Goal: Communication & Community: Answer question/provide support

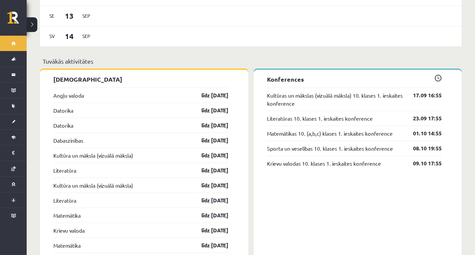
scroll to position [500, 0]
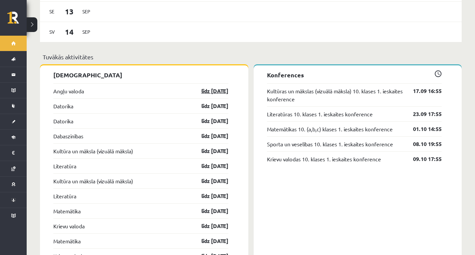
click at [208, 87] on link "līdz 15.09.25" at bounding box center [209, 91] width 39 height 8
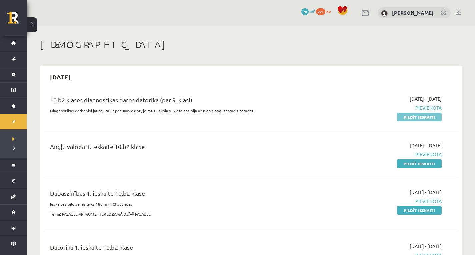
click at [434, 119] on link "Pildīt ieskaiti" at bounding box center [419, 117] width 45 height 9
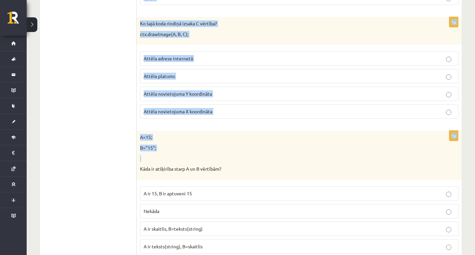
scroll to position [3368, 0]
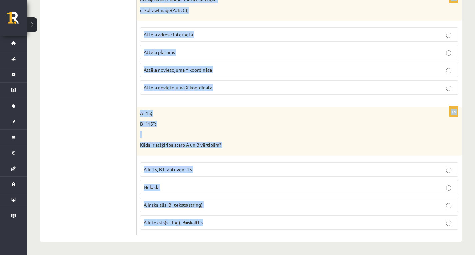
drag, startPoint x: 140, startPoint y: 143, endPoint x: 218, endPoint y: 223, distance: 111.5
copy form "Ko mājas lapā ievieto ar šādu tagu? <input size=30> Tekstu Pogu Ievades lodziņu…"
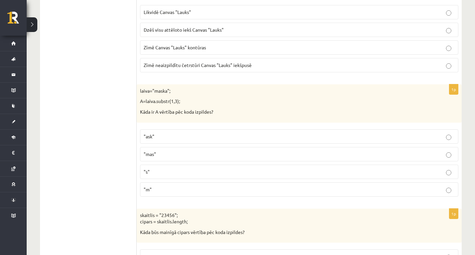
click at [103, 108] on ul "Tests Izvērtējums!" at bounding box center [92, 91] width 90 height 3473
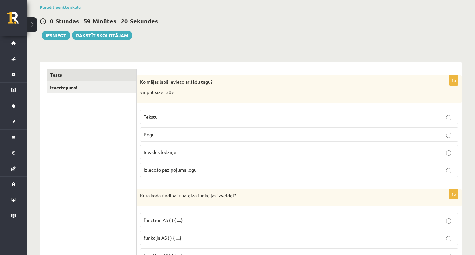
scroll to position [67, 0]
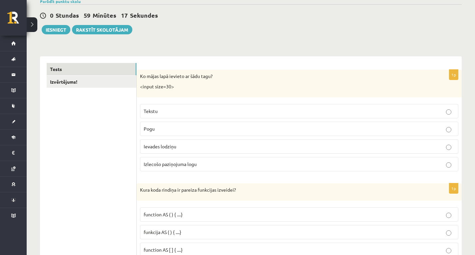
click at [271, 147] on p "Ievades lodziņu" at bounding box center [299, 146] width 311 height 7
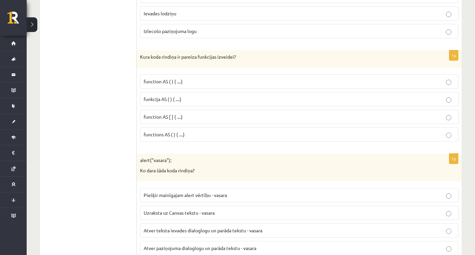
scroll to position [200, 0]
click at [167, 84] on p "function AS ( ) { ....}" at bounding box center [299, 81] width 311 height 7
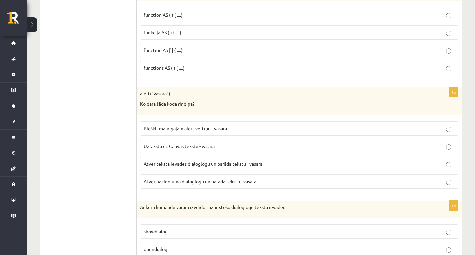
scroll to position [267, 0]
click at [221, 164] on span "Atver teksta ievades dialoglogu un parāda tekstu - vasara" at bounding box center [203, 163] width 119 height 6
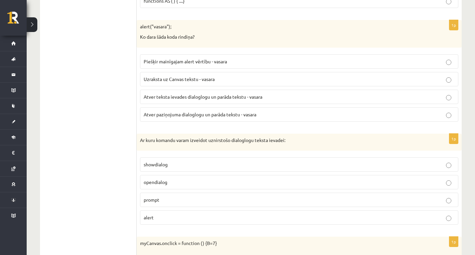
scroll to position [367, 0]
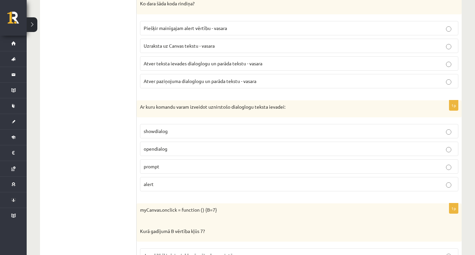
click at [291, 149] on p "opendialog" at bounding box center [299, 148] width 311 height 7
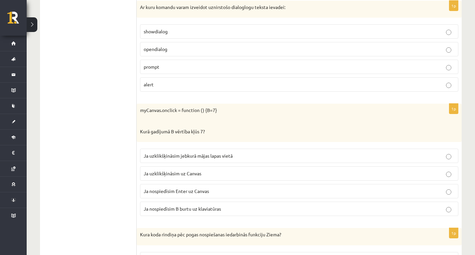
scroll to position [467, 0]
click at [237, 168] on label "Ja uzklikšķināsim uz Canvas" at bounding box center [299, 173] width 318 height 14
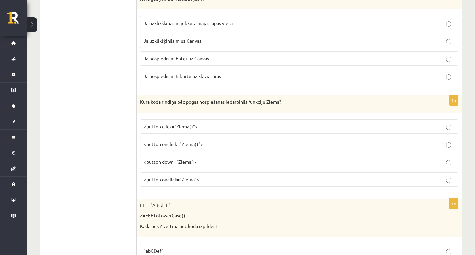
scroll to position [600, 0]
click at [262, 160] on p "<button down="Ziema">" at bounding box center [299, 160] width 311 height 7
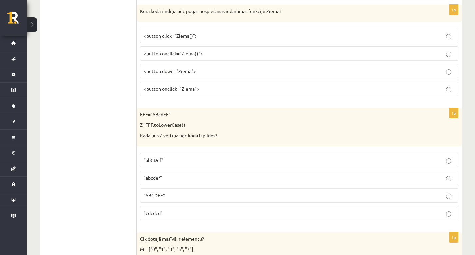
scroll to position [700, 0]
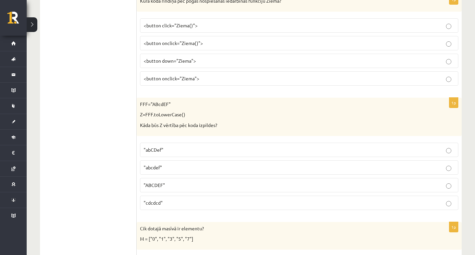
click at [191, 70] on fieldset "<button click="Ziema()"> <button onclick="Ziema()"> <button down="Ziema"> <butt…" at bounding box center [299, 51] width 318 height 73
click at [190, 74] on label "<button onclick="Ziema">" at bounding box center [299, 78] width 318 height 14
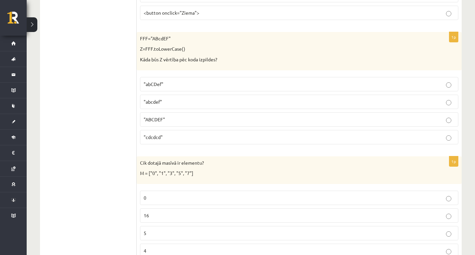
scroll to position [766, 0]
drag, startPoint x: 219, startPoint y: 115, endPoint x: 216, endPoint y: 112, distance: 4.2
click at [218, 115] on p ""ABCDEF"" at bounding box center [299, 118] width 311 height 7
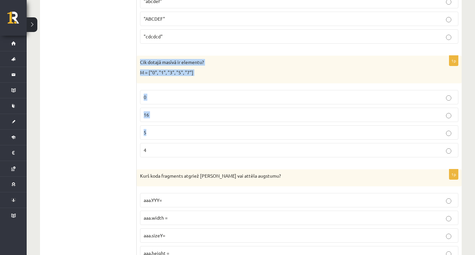
scroll to position [866, 0]
drag, startPoint x: 141, startPoint y: 95, endPoint x: 245, endPoint y: 92, distance: 103.3
click at [245, 99] on div "1p Cik dotajā masīvā ir elementu? M = ["0", "1", "3", "5", "7"] 0 16 5 4" at bounding box center [299, 108] width 325 height 107
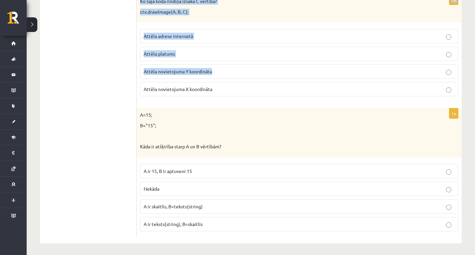
scroll to position [3368, 0]
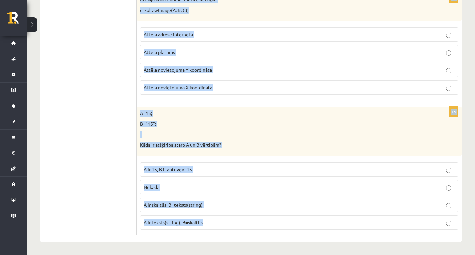
drag, startPoint x: 139, startPoint y: 40, endPoint x: 215, endPoint y: 257, distance: 230.4
copy form "FFF="ABcdEF" Z=FFF.toLowerCase() Kāda būs Z vērtība pēc koda izpildes? "abCDef"…"
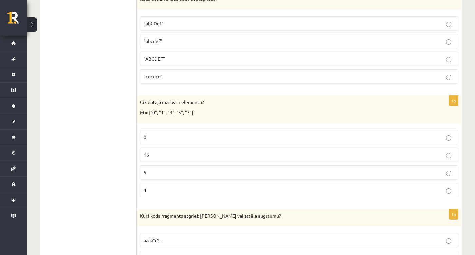
scroll to position [801, 0]
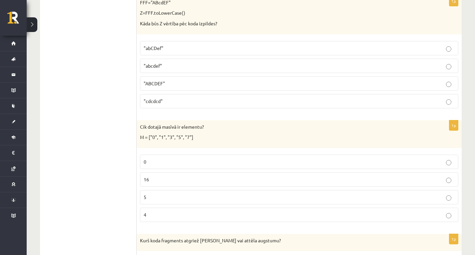
click at [177, 60] on label ""abcdef"" at bounding box center [299, 66] width 318 height 14
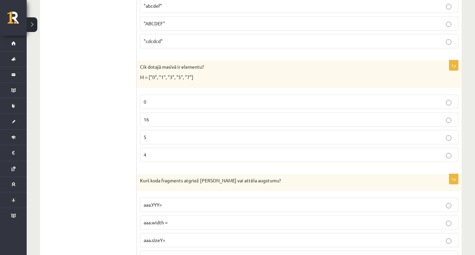
scroll to position [868, 0]
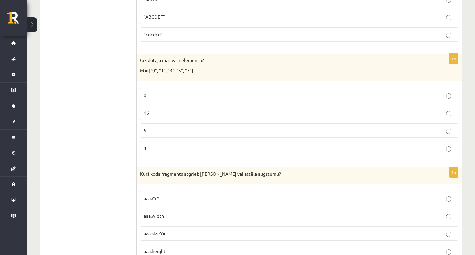
click at [210, 135] on label "5" at bounding box center [299, 130] width 318 height 14
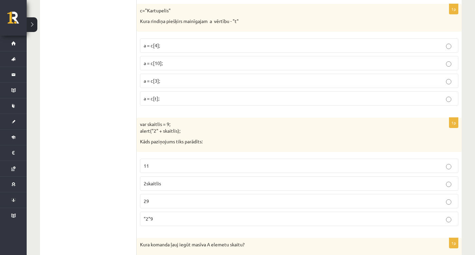
scroll to position [1135, 0]
click at [168, 62] on p "a = c[10];" at bounding box center [299, 62] width 311 height 7
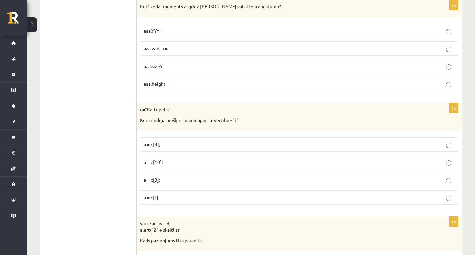
scroll to position [1035, 0]
click at [163, 68] on span "aaa.sizeY=" at bounding box center [155, 67] width 22 height 6
click at [178, 86] on p "aaa.height =" at bounding box center [299, 84] width 311 height 7
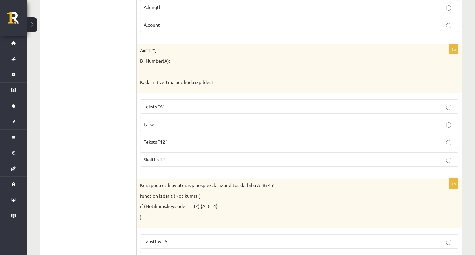
scroll to position [1435, 0]
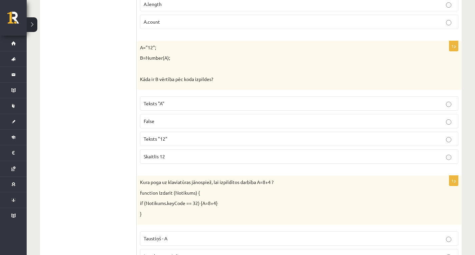
click at [177, 156] on p "Skaitlis 12" at bounding box center [299, 156] width 311 height 7
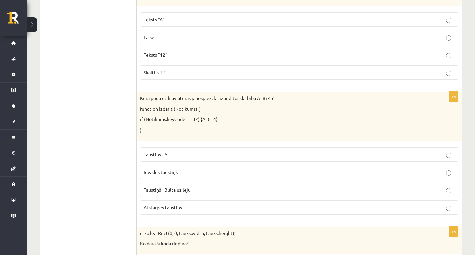
scroll to position [1501, 0]
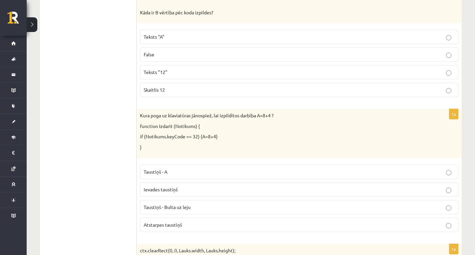
click at [231, 51] on p "False" at bounding box center [299, 54] width 311 height 7
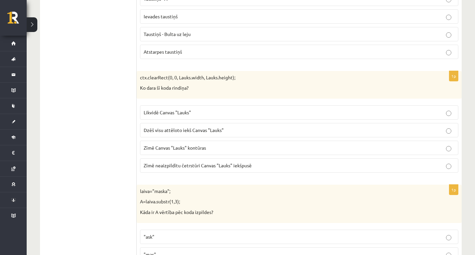
scroll to position [1668, 0]
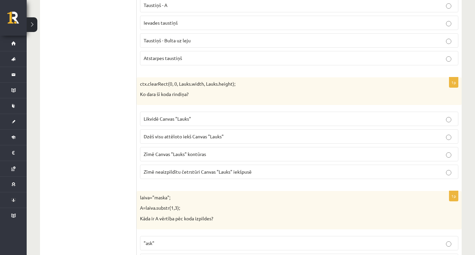
click at [182, 143] on label "Dzēš visu attēloto iekš Canvas "Lauks"" at bounding box center [299, 136] width 318 height 14
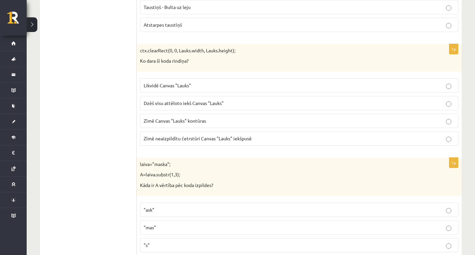
scroll to position [1801, 0]
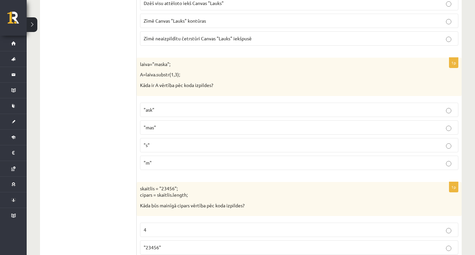
click at [182, 115] on label ""ask"" at bounding box center [299, 110] width 318 height 14
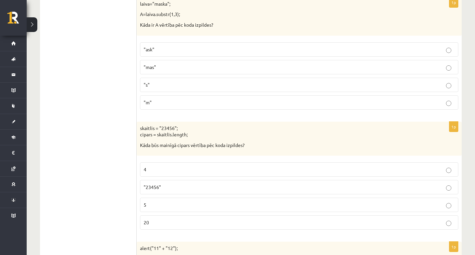
scroll to position [1901, 0]
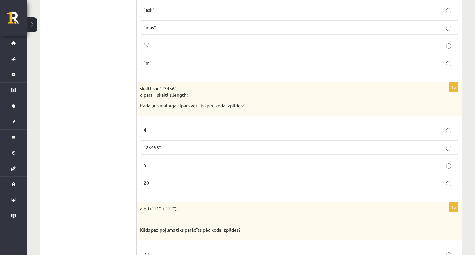
click at [205, 125] on label "4" at bounding box center [299, 130] width 318 height 14
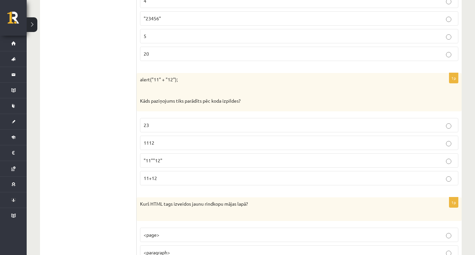
scroll to position [2035, 0]
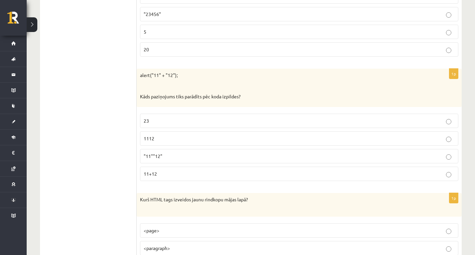
click at [160, 132] on label "1112" at bounding box center [299, 138] width 318 height 14
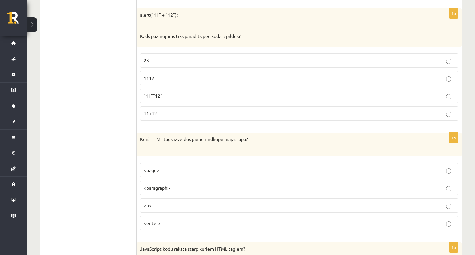
scroll to position [2168, 0]
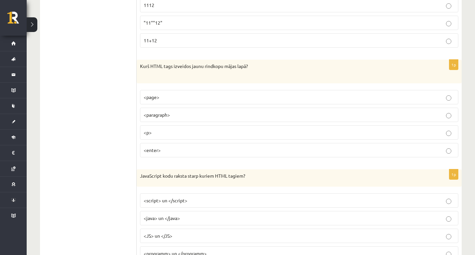
click at [176, 135] on p "<p>" at bounding box center [299, 132] width 311 height 7
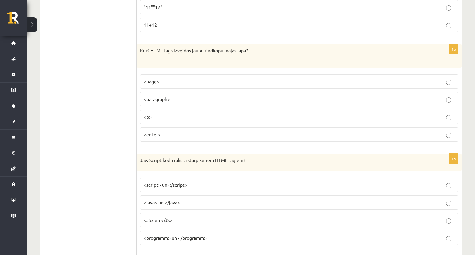
scroll to position [2201, 0]
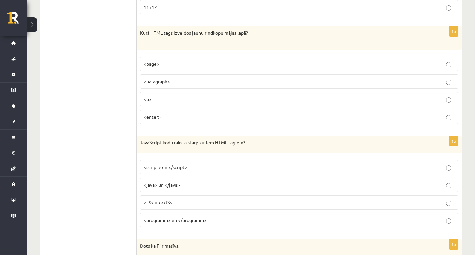
click at [222, 171] on label "<script> un </script>" at bounding box center [299, 167] width 318 height 14
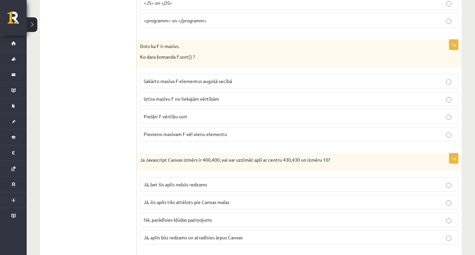
scroll to position [2401, 0]
click at [244, 106] on label "Iztīra masīvu F no liekajām vērtībām" at bounding box center [299, 98] width 318 height 14
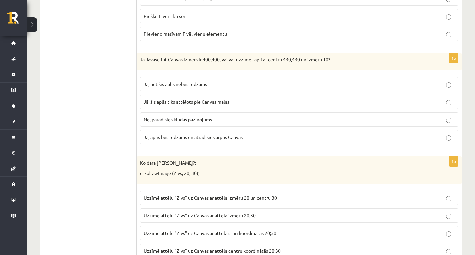
click at [209, 84] on p "Jā, bet šis aplis nebūs redzams" at bounding box center [299, 84] width 311 height 7
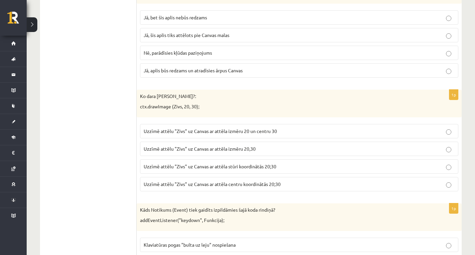
scroll to position [2568, 0]
click at [255, 68] on p "Jā, aplis būs redzams un atradīsies ārpus Canvas" at bounding box center [299, 70] width 311 height 7
click at [254, 150] on span "Uzzīmē attēlu "Zivs" uz Canvas ar attēla izmēru 20,30" at bounding box center [200, 149] width 112 height 6
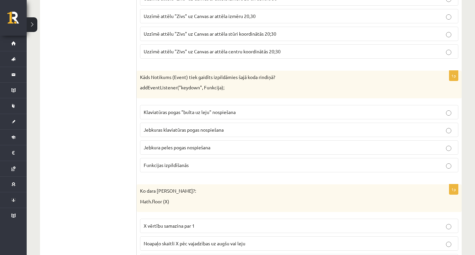
scroll to position [2701, 0]
click at [244, 127] on p "Jebkuras klaviatūras pogas nospiešana" at bounding box center [299, 129] width 311 height 7
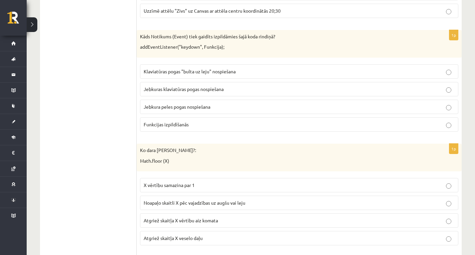
scroll to position [2834, 0]
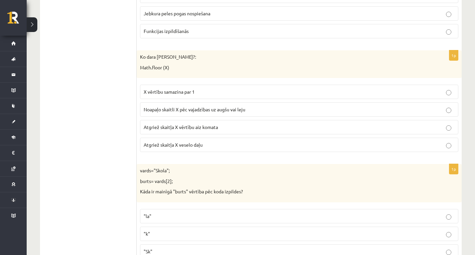
click at [223, 123] on label "Atgriež skaitļa X vērtību aiz komata" at bounding box center [299, 127] width 318 height 14
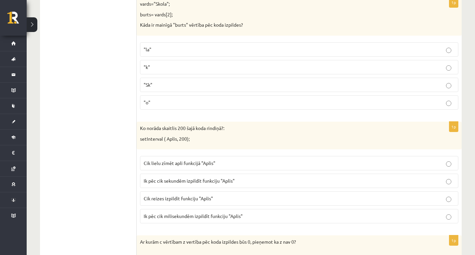
click at [188, 95] on fieldset ""la" "k" "Sk" "o"" at bounding box center [299, 75] width 318 height 73
click at [207, 103] on p ""o"" at bounding box center [299, 102] width 311 height 7
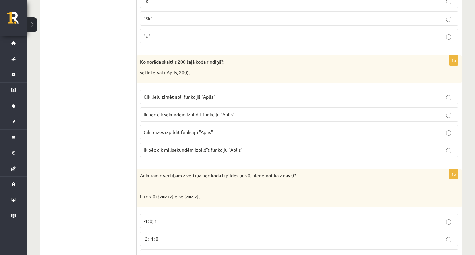
scroll to position [3068, 0]
click at [241, 127] on label "Cik reizes izpildīt funkciju "Aplis"" at bounding box center [299, 132] width 318 height 14
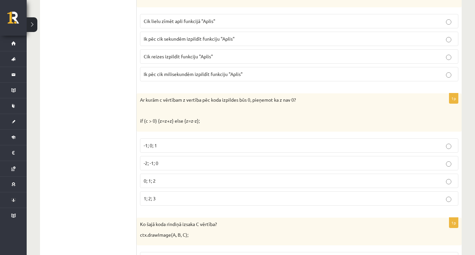
scroll to position [3168, 0]
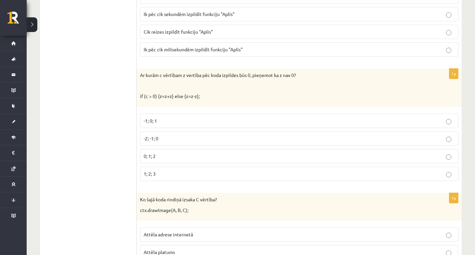
click at [145, 123] on span "-1; 0; 1" at bounding box center [150, 121] width 13 height 6
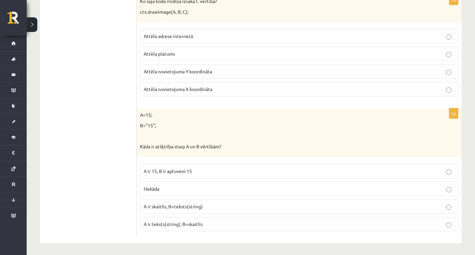
scroll to position [3368, 0]
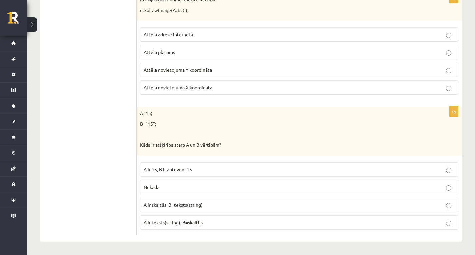
click at [205, 72] on span "Attēla novietojuma Y koordināta" at bounding box center [178, 70] width 68 height 6
drag, startPoint x: 156, startPoint y: 175, endPoint x: 162, endPoint y: 172, distance: 6.1
click at [160, 177] on fieldset "A ir 15, B ir aptuveni 15 Nekāda A ir skaitlis, B=teksts(string) A ir teksts(st…" at bounding box center [299, 195] width 318 height 73
click at [198, 208] on p "A ir skaitlis, B=teksts(string)" at bounding box center [299, 204] width 311 height 7
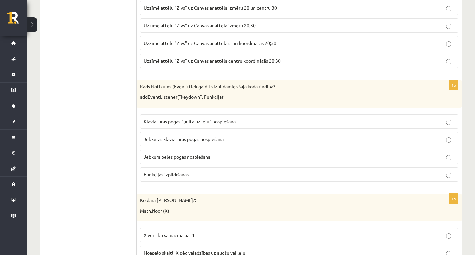
scroll to position [2534, 0]
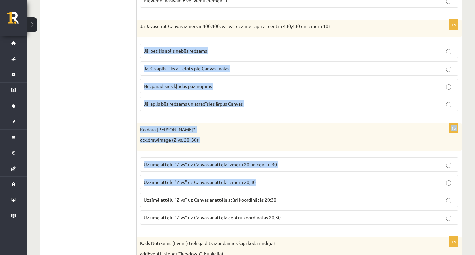
drag, startPoint x: 475, startPoint y: 188, endPoint x: 480, endPoint y: 15, distance: 173.7
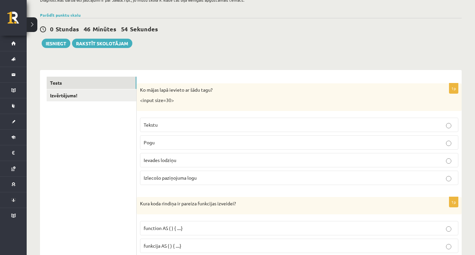
scroll to position [0, 0]
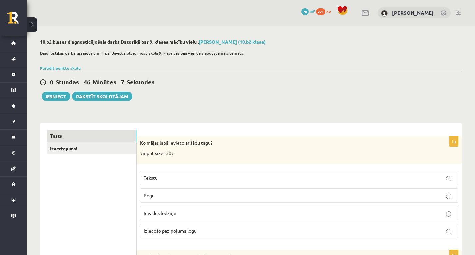
click at [57, 91] on div "0 Stundas 46 Minūtes 7 Sekundes Ieskaite saglabāta! Iesniegt Rakstīt skolotājam" at bounding box center [251, 86] width 422 height 30
click at [57, 92] on button "Iesniegt" at bounding box center [56, 96] width 29 height 9
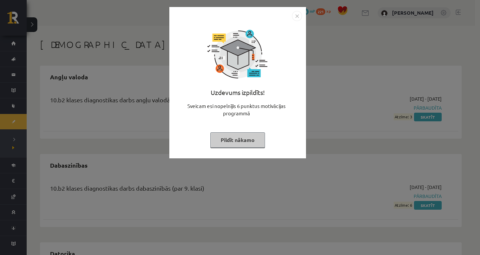
click at [252, 144] on button "Pildīt nākamo" at bounding box center [237, 139] width 55 height 15
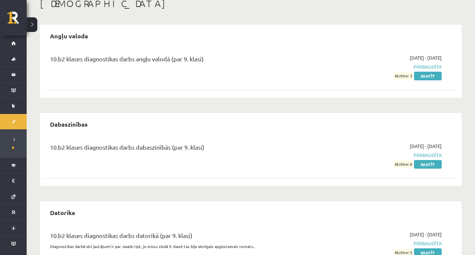
scroll to position [73, 0]
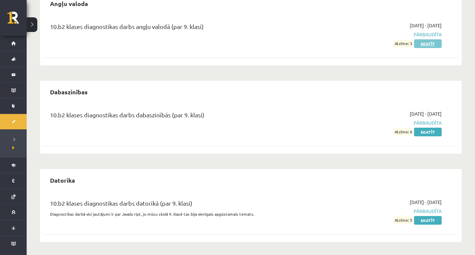
click at [429, 43] on link "Skatīt" at bounding box center [428, 43] width 28 height 9
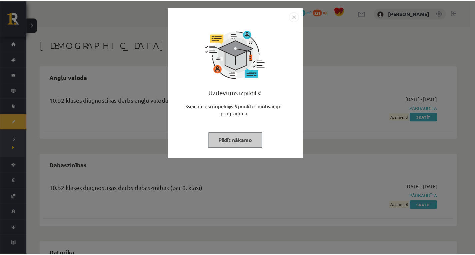
scroll to position [69, 0]
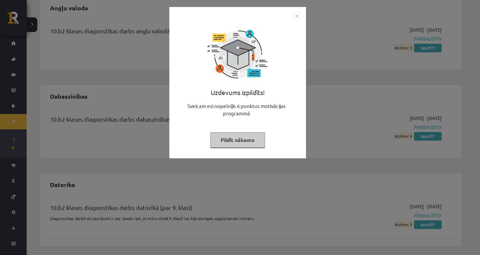
click at [237, 135] on button "Pildīt nākamo" at bounding box center [237, 139] width 55 height 15
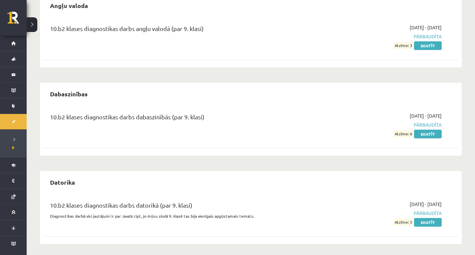
scroll to position [73, 0]
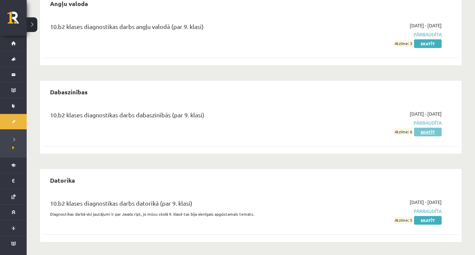
click at [437, 131] on link "Skatīt" at bounding box center [428, 132] width 28 height 9
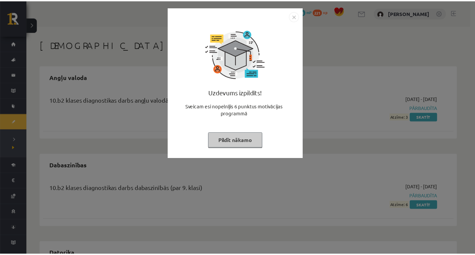
scroll to position [69, 0]
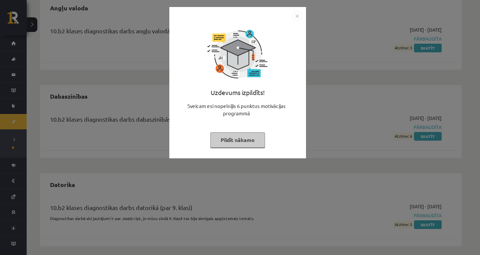
click at [246, 140] on button "Pildīt nākamo" at bounding box center [237, 139] width 55 height 15
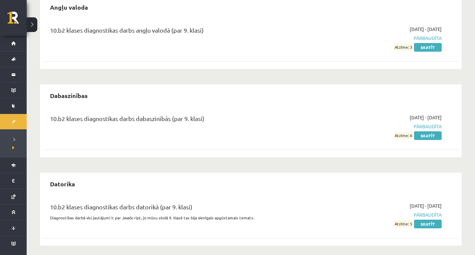
scroll to position [73, 0]
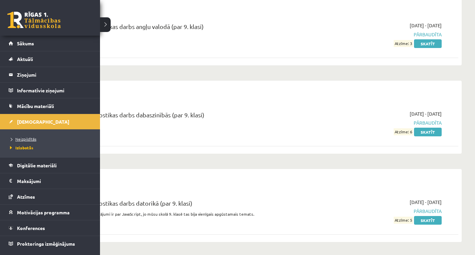
click at [27, 137] on span "Neizpildītās" at bounding box center [22, 138] width 28 height 5
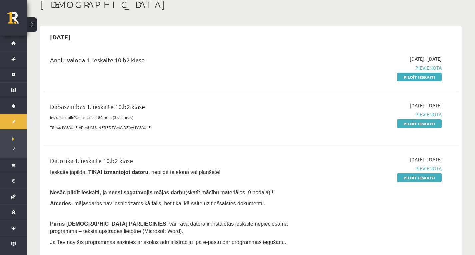
scroll to position [73, 0]
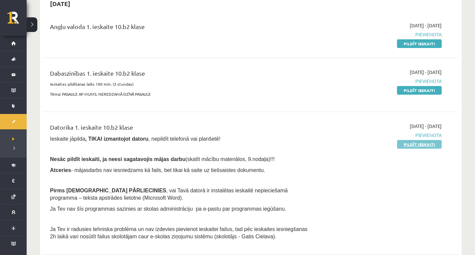
click at [419, 146] on link "Pildīt ieskaiti" at bounding box center [419, 144] width 45 height 9
click at [404, 41] on link "Pildīt ieskaiti" at bounding box center [419, 43] width 45 height 9
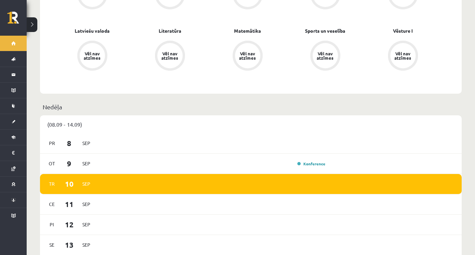
scroll to position [433, 0]
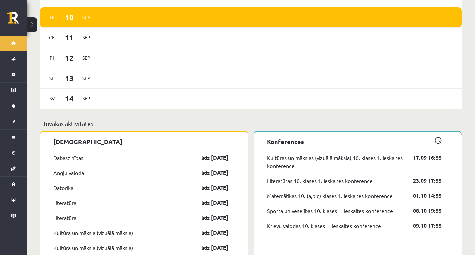
click at [206, 154] on link "līdz 15.09.25" at bounding box center [209, 158] width 39 height 8
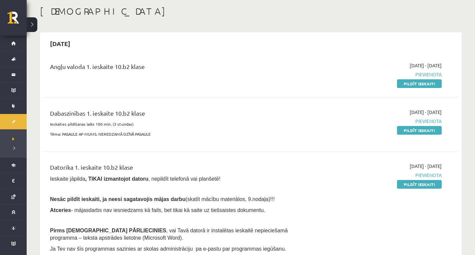
scroll to position [33, 0]
click at [426, 130] on link "Pildīt ieskaiti" at bounding box center [419, 130] width 45 height 9
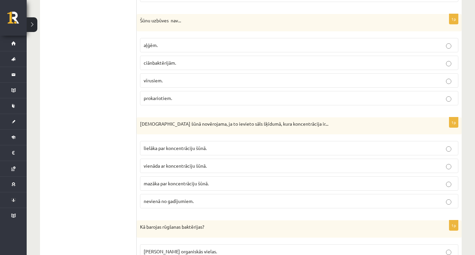
drag, startPoint x: 52, startPoint y: 103, endPoint x: 68, endPoint y: 105, distance: 15.6
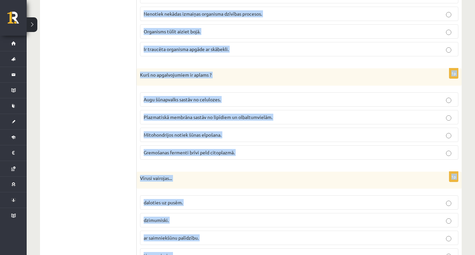
scroll to position [1979, 0]
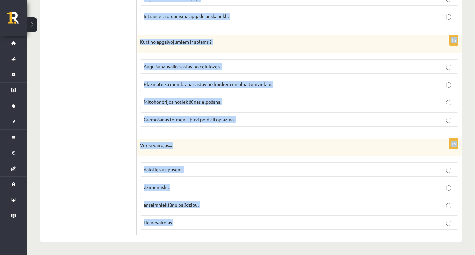
drag, startPoint x: 140, startPoint y: 85, endPoint x: 188, endPoint y: 228, distance: 151.4
copy form "Lore ip dolorsitam consectet adi elitsedd ei temporincididu? Utlabo etdolo magn…"
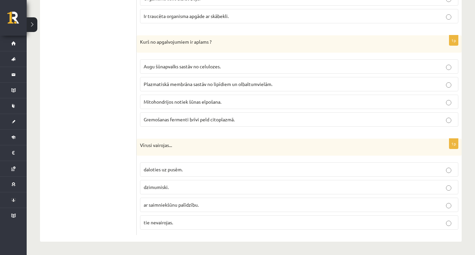
drag, startPoint x: 108, startPoint y: 71, endPoint x: 104, endPoint y: 69, distance: 4.5
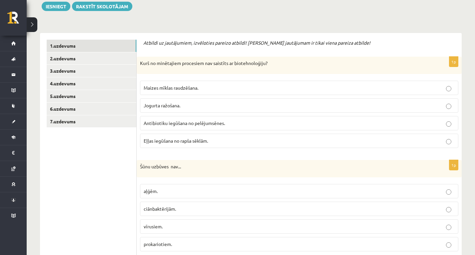
scroll to position [100, 0]
click at [193, 135] on label "Eļļas iegūšana no rapša sēklām." at bounding box center [299, 141] width 318 height 14
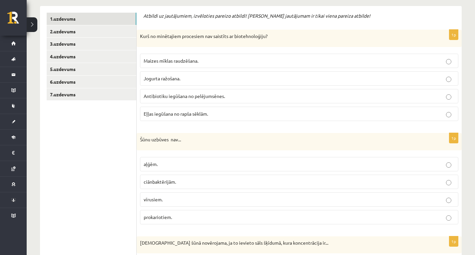
scroll to position [167, 0]
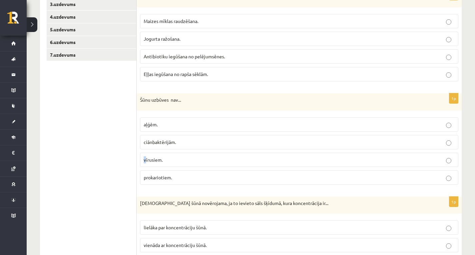
click at [144, 162] on span "vīrusiem." at bounding box center [153, 160] width 19 height 6
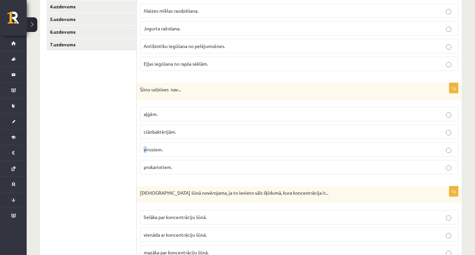
scroll to position [200, 0]
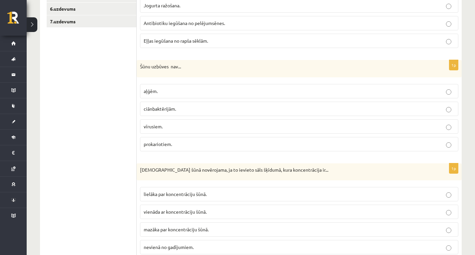
click at [220, 126] on p "vīrusiem." at bounding box center [299, 126] width 311 height 7
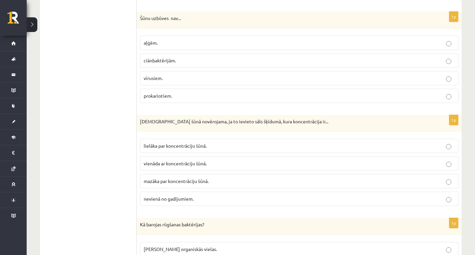
scroll to position [267, 0]
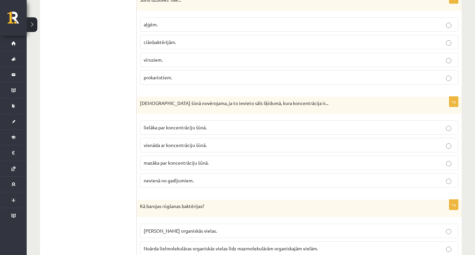
click at [220, 157] on label "mazāka par koncentrāciju šūnā." at bounding box center [299, 163] width 318 height 14
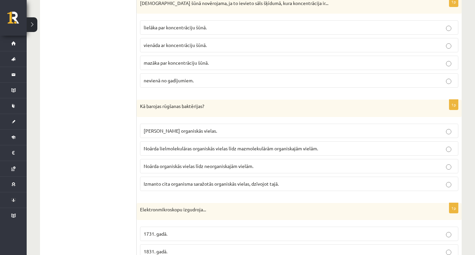
scroll to position [433, 0]
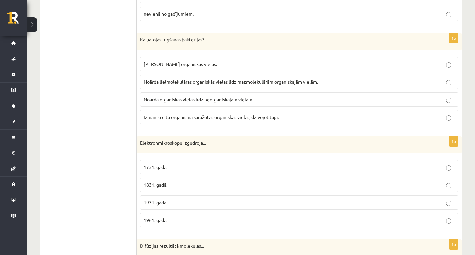
click at [235, 101] on span "Noārda organiskās vielas līdz neorganiskajām vielām." at bounding box center [199, 99] width 110 height 6
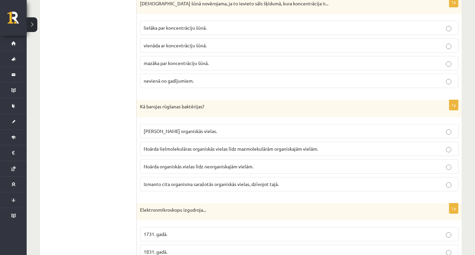
scroll to position [367, 0]
drag, startPoint x: 299, startPoint y: 145, endPoint x: 299, endPoint y: 141, distance: 3.7
click at [299, 143] on label "Noārda lielmolekulāras organiskās vielas līdz mazmolekulārām organiskajām vielā…" at bounding box center [299, 148] width 318 height 14
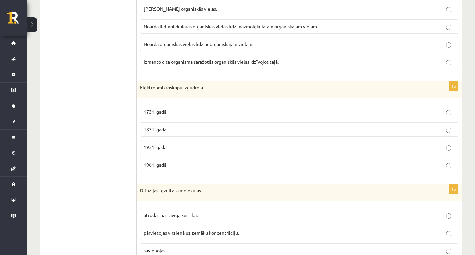
scroll to position [533, 0]
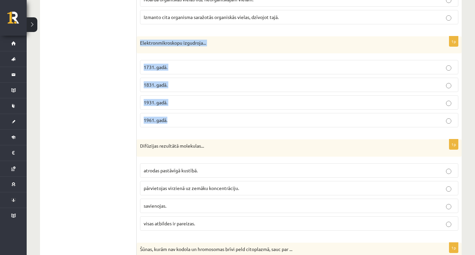
drag, startPoint x: 140, startPoint y: 40, endPoint x: 172, endPoint y: 118, distance: 84.5
click at [172, 118] on div "1p Elektronmikroskopu izgudroja... 1731. gadā. 1831. gadā. 1931. gadā. 1961. ga…" at bounding box center [299, 84] width 325 height 97
copy div "Elektronmikroskopu izgudroja... 1731. gadā. 1831. gadā. 1931. gadā. 1961. gadā."
click at [212, 101] on p "1931. gadā." at bounding box center [299, 102] width 311 height 7
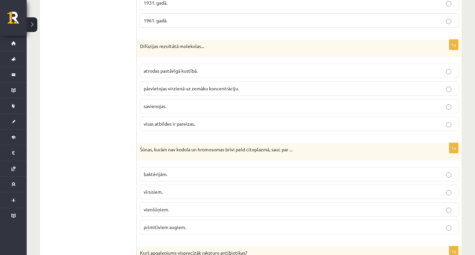
scroll to position [633, 0]
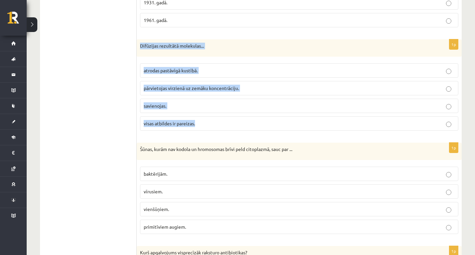
drag, startPoint x: 139, startPoint y: 44, endPoint x: 311, endPoint y: 128, distance: 190.8
click at [311, 128] on div "1p Difūzijas rezultātā molekulas... atrodas pastāvīgā kustībā. pārvietojas virz…" at bounding box center [299, 87] width 325 height 97
copy div "Difūzijas rezultātā molekulas... atrodas pastāvīgā kustībā. pārvietojas virzien…"
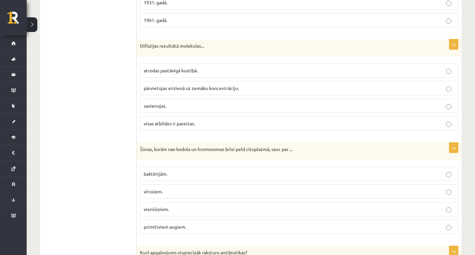
click at [173, 91] on p "pārvietojas virzienā uz zemāku koncentrāciju." at bounding box center [299, 88] width 311 height 7
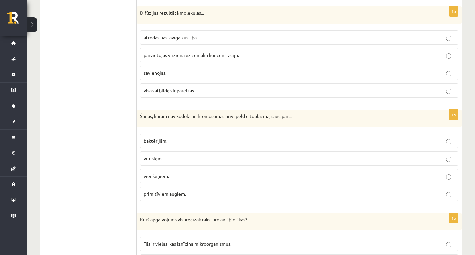
scroll to position [667, 0]
click at [202, 131] on fieldset "baktērijām. vīrusiem. vienšūņiem. primitīviem augiem." at bounding box center [299, 166] width 318 height 73
click at [188, 137] on p "baktērijām." at bounding box center [299, 140] width 311 height 7
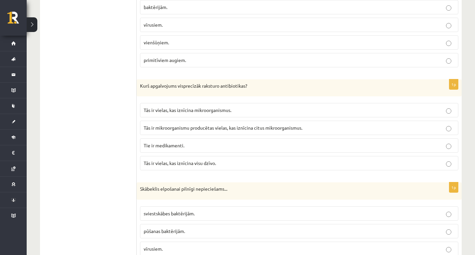
click at [217, 133] on label "Tās ir mikroorganismu producētas vielas, kas iznīcina citus mikroorganismus." at bounding box center [299, 128] width 318 height 14
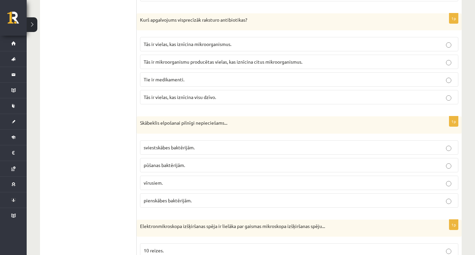
scroll to position [866, 0]
click at [227, 155] on fieldset "sviestskābes baktērijām. pūšanas baktērijām. vīrusiem. pienskābes baktērijām." at bounding box center [299, 172] width 318 height 73
click at [230, 162] on p "pūšanas baktērijām." at bounding box center [299, 164] width 311 height 7
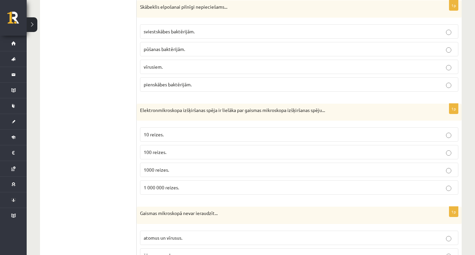
scroll to position [966, 0]
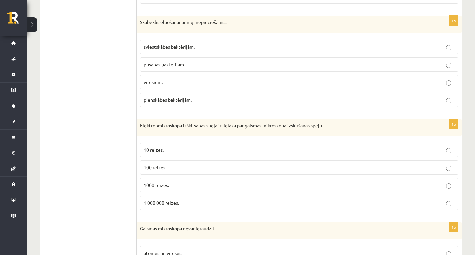
click at [173, 187] on p "1000 reizes." at bounding box center [299, 185] width 311 height 7
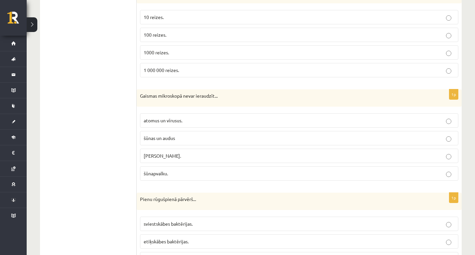
scroll to position [1100, 0]
click at [193, 120] on p "atomus un vīrusus." at bounding box center [299, 119] width 311 height 7
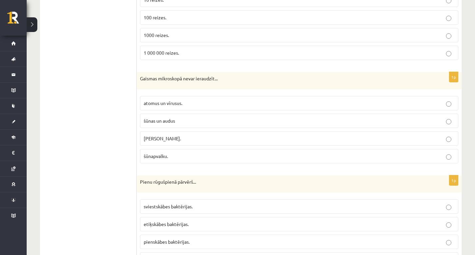
scroll to position [1166, 0]
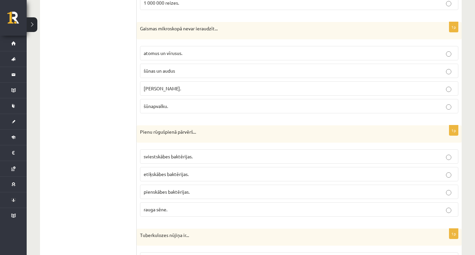
click at [192, 194] on p "pienskābes baktērijas." at bounding box center [299, 191] width 311 height 7
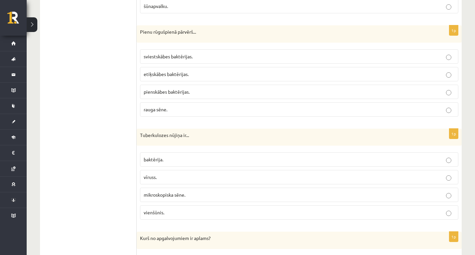
click at [165, 179] on p "vīruss." at bounding box center [299, 177] width 311 height 7
click at [389, 159] on p "baktērija." at bounding box center [299, 159] width 311 height 7
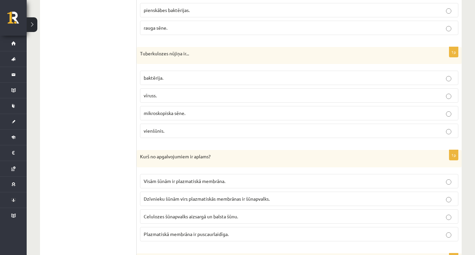
scroll to position [1366, 0]
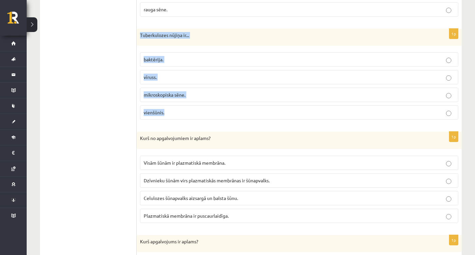
drag, startPoint x: 139, startPoint y: 32, endPoint x: 215, endPoint y: 115, distance: 112.7
click at [215, 115] on div "1p Tuberkulozes nūjiņa ir... baktērija. vīruss. mikroskopiska sēne. vienšūnis." at bounding box center [299, 77] width 325 height 97
copy div "Tuberkulozes nūjiņa ir... baktērija. vīruss. mikroskopiska sēne. vienšūnis."
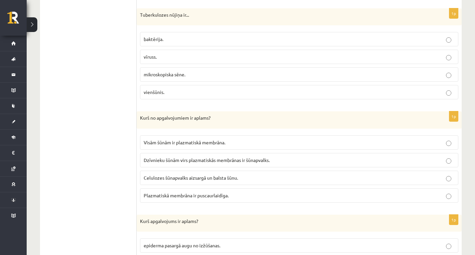
scroll to position [1400, 0]
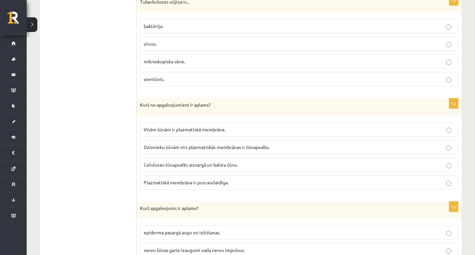
click at [191, 134] on label "Visām šūnām ir plazmatiskā membrāna." at bounding box center [299, 129] width 318 height 14
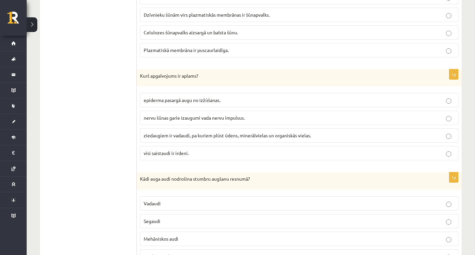
scroll to position [1533, 0]
click at [178, 140] on label "ziedaugiem ir vadaudi, pa kuriem plūst ūdens, minerālvielas un organiskās viela…" at bounding box center [299, 134] width 318 height 14
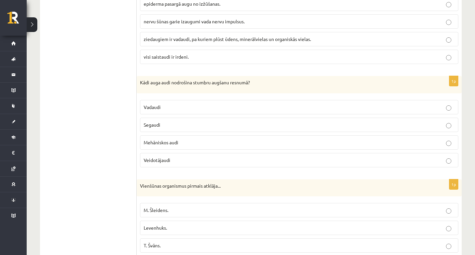
scroll to position [1633, 0]
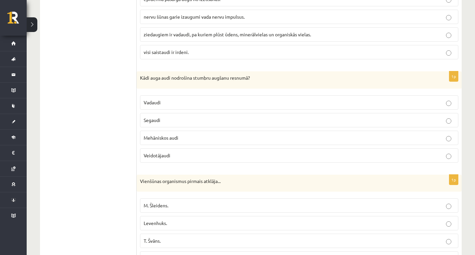
click at [180, 103] on p "Vadaudi" at bounding box center [299, 102] width 311 height 7
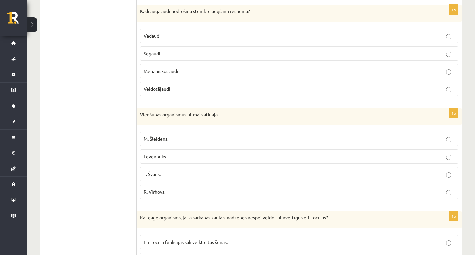
click at [183, 52] on p "Segaudi" at bounding box center [299, 53] width 311 height 7
click at [166, 142] on p "M. Šleidens." at bounding box center [299, 138] width 311 height 7
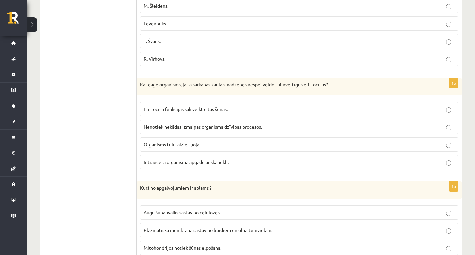
scroll to position [1833, 0]
click at [256, 165] on p "Ir traucēta organisma apgāde ar skābekli." at bounding box center [299, 161] width 311 height 7
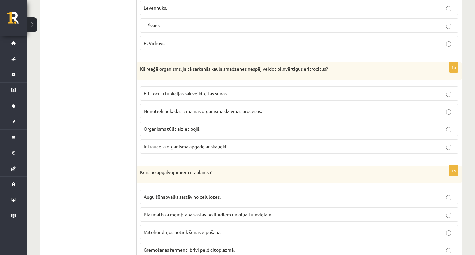
scroll to position [1900, 0]
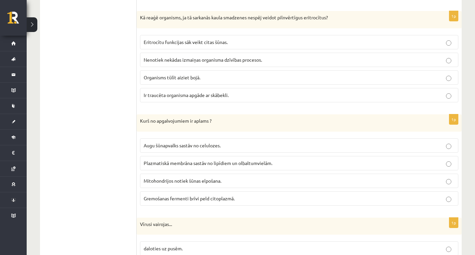
click at [193, 196] on span "Gremošanas fermenti brīvi peld citoplazmā." at bounding box center [189, 198] width 91 height 6
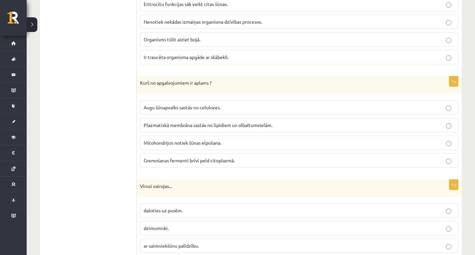
scroll to position [1979, 0]
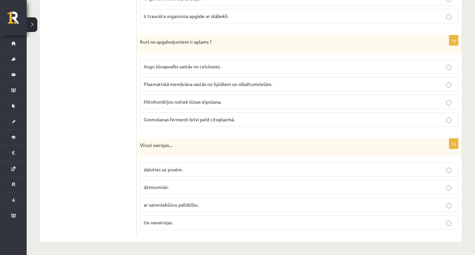
click at [162, 205] on span "ar saimniekšūnu palīdzību." at bounding box center [171, 205] width 55 height 6
click at [180, 224] on p "tie nevairojas." at bounding box center [299, 222] width 311 height 7
click at [191, 209] on label "ar saimniekšūnu palīdzību." at bounding box center [299, 205] width 318 height 14
click at [190, 188] on p "dzimumiski." at bounding box center [299, 187] width 311 height 7
click at [187, 167] on p "daloties uz pusēm." at bounding box center [299, 169] width 311 height 7
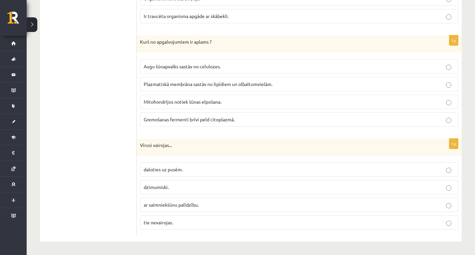
click at [193, 189] on p "dzimumiski." at bounding box center [299, 187] width 311 height 7
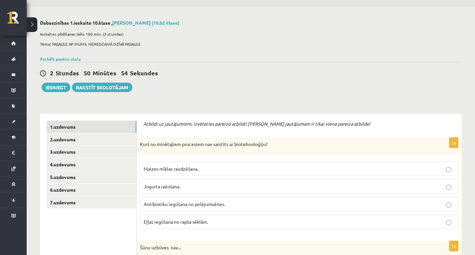
scroll to position [0, 0]
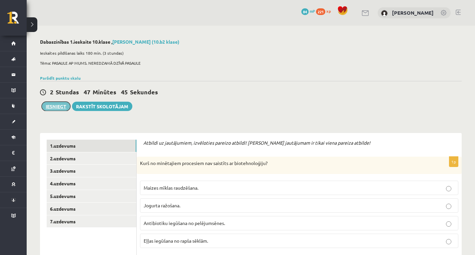
click at [47, 105] on button "Iesniegt" at bounding box center [56, 106] width 29 height 9
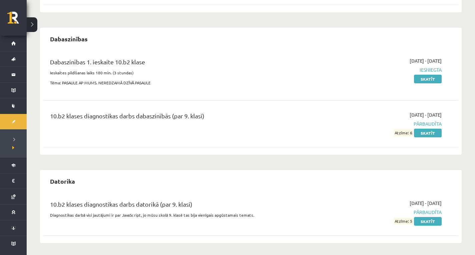
scroll to position [127, 0]
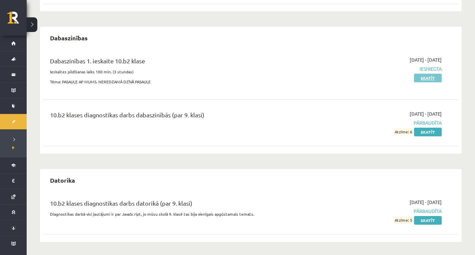
click at [425, 76] on link "Skatīt" at bounding box center [428, 78] width 28 height 9
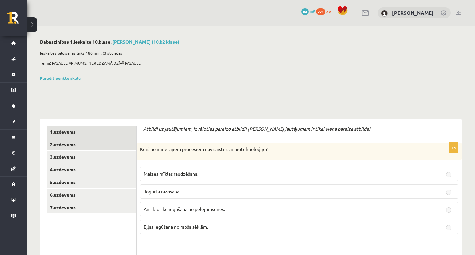
click at [103, 148] on link "2.uzdevums" at bounding box center [92, 144] width 90 height 12
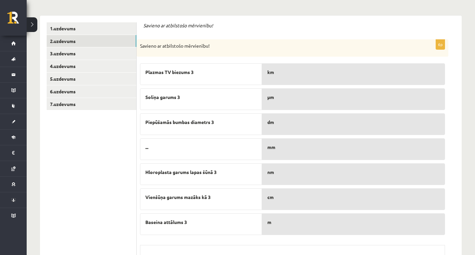
scroll to position [33, 0]
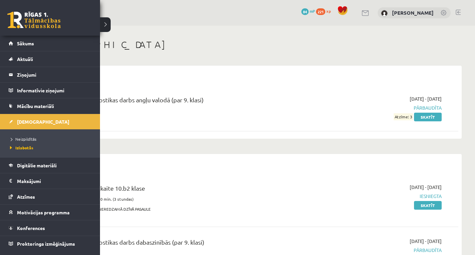
scroll to position [127, 0]
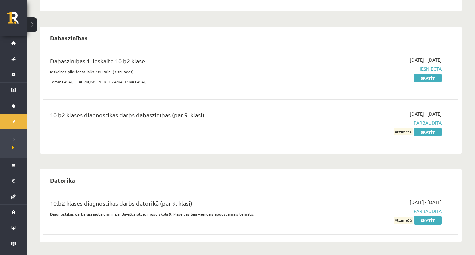
click at [431, 69] on span "Iesniegta" at bounding box center [380, 68] width 124 height 7
click at [434, 77] on link "Skatīt" at bounding box center [428, 78] width 28 height 9
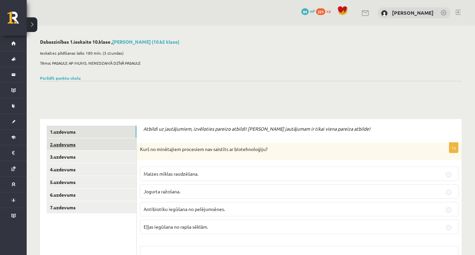
click at [61, 145] on link "2.uzdevums" at bounding box center [92, 144] width 90 height 12
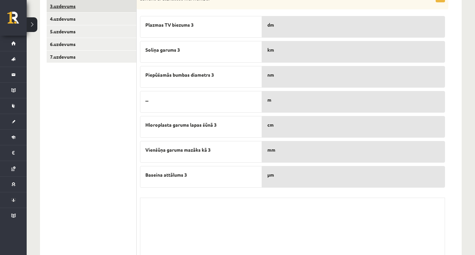
scroll to position [150, 0]
click at [75, 10] on link "3.uzdevums" at bounding box center [92, 7] width 90 height 12
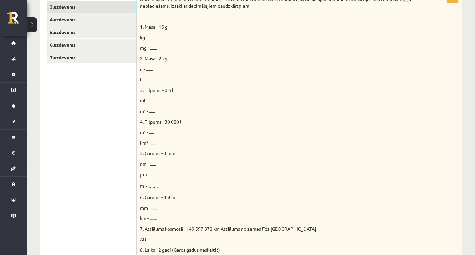
scroll to position [0, 0]
click at [145, 78] on span "t - ........" at bounding box center [146, 79] width 13 height 6
click at [153, 79] on span "t - ........" at bounding box center [146, 79] width 13 height 6
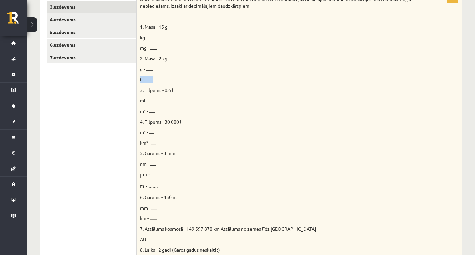
click at [153, 79] on span "t - ........" at bounding box center [146, 79] width 13 height 6
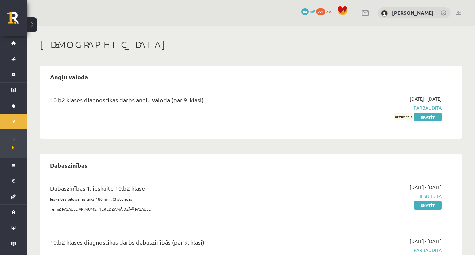
scroll to position [127, 0]
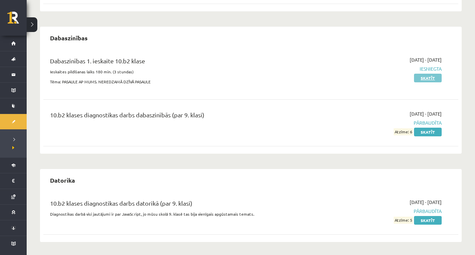
click at [435, 76] on link "Skatīt" at bounding box center [428, 78] width 28 height 9
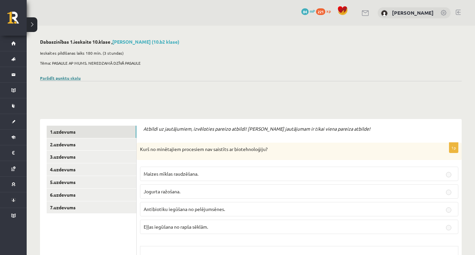
click at [58, 79] on link "Parādīt punktu skalu" at bounding box center [60, 77] width 41 height 5
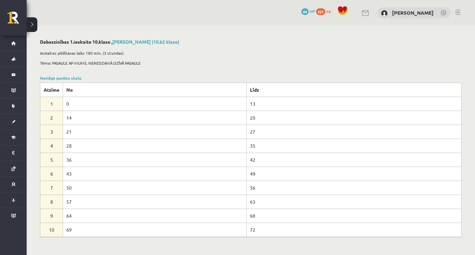
click at [257, 50] on p "Ieskaites pildīšanas laiks 180 min. (3 stundas)" at bounding box center [249, 53] width 418 height 6
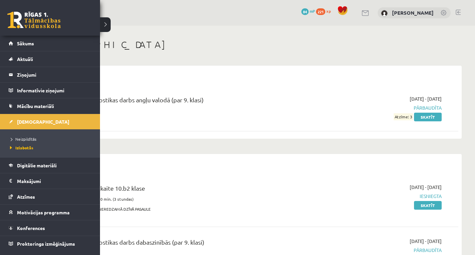
scroll to position [127, 0]
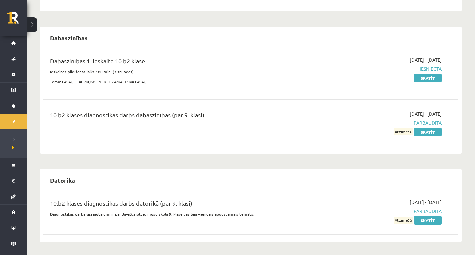
click at [429, 73] on div "[DATE] - [DATE] Iesniegta Skatīt" at bounding box center [380, 72] width 134 height 32
click at [429, 74] on link "Skatīt" at bounding box center [428, 78] width 28 height 9
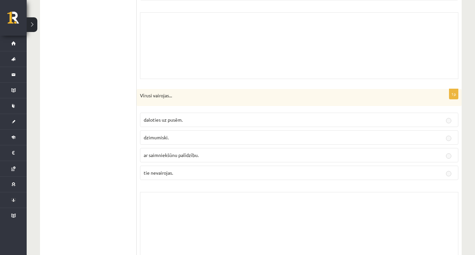
scroll to position [3431, 0]
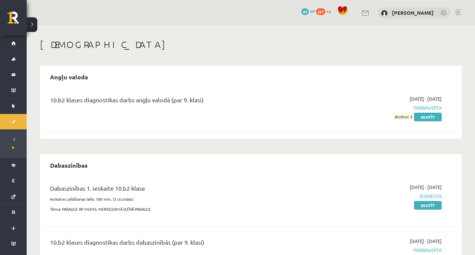
scroll to position [127, 0]
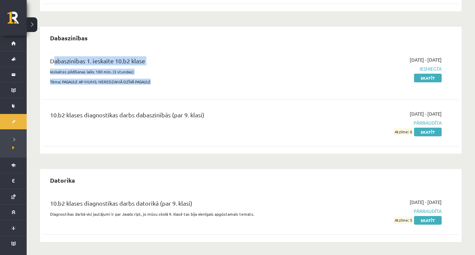
drag, startPoint x: 45, startPoint y: 62, endPoint x: 179, endPoint y: 93, distance: 137.7
click at [176, 91] on div "Dabaszinības 1. ieskaite 10.b2 klase Ieskaites pildīšanas laiks 180 min. (3 stu…" at bounding box center [250, 73] width 415 height 46
copy div "Dabaszinības 1. ieskaite 10.b2 klase Ieskaites pildīšanas laiks 180 min. (3 stu…"
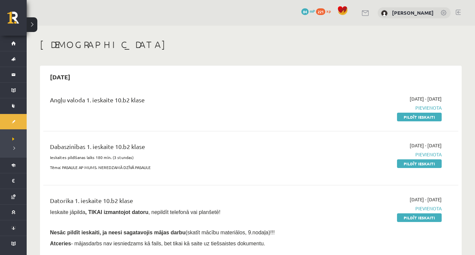
scroll to position [33, 0]
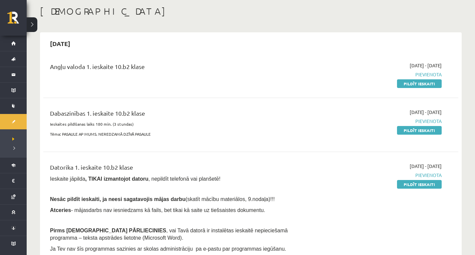
click at [435, 126] on div "2025-09-01 - 2025-09-15 Pievienota Pildīt ieskaiti" at bounding box center [380, 125] width 134 height 32
click at [436, 128] on link "Pildīt ieskaiti" at bounding box center [419, 130] width 45 height 9
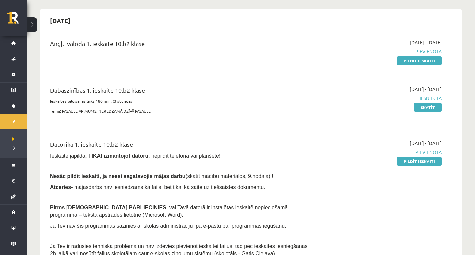
scroll to position [67, 0]
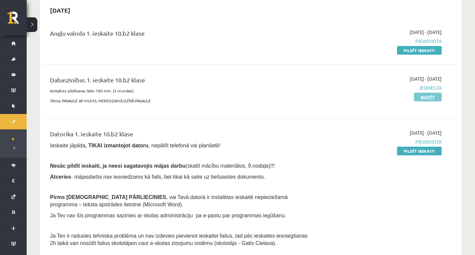
click at [422, 98] on link "Skatīt" at bounding box center [428, 97] width 28 height 9
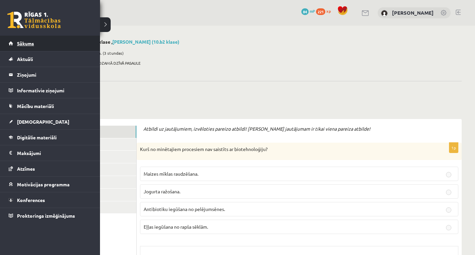
click at [18, 41] on span "Sākums" at bounding box center [25, 43] width 17 height 6
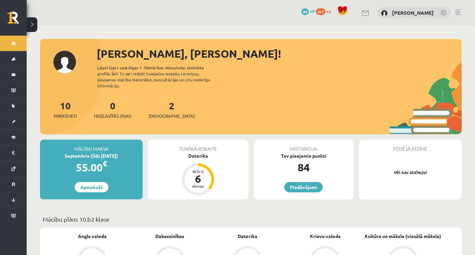
click at [153, 102] on div "2 Ieskaites" at bounding box center [172, 109] width 46 height 21
click at [159, 105] on link "2 Ieskaites" at bounding box center [172, 110] width 46 height 20
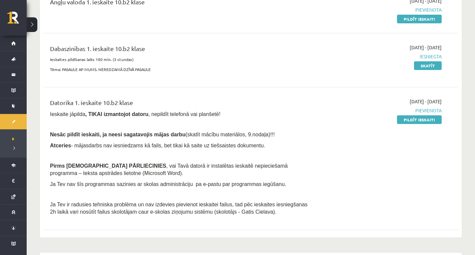
scroll to position [100, 0]
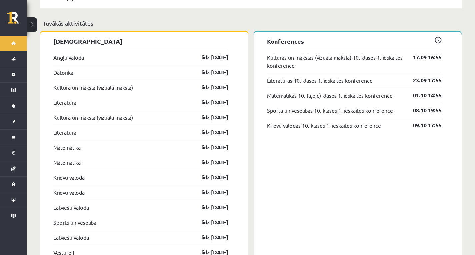
scroll to position [533, 0]
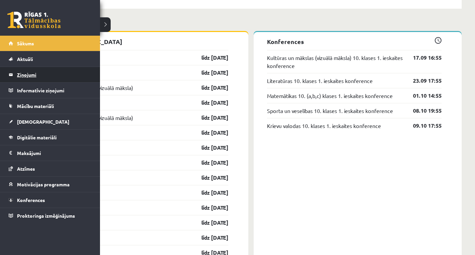
click at [44, 68] on legend "Ziņojumi 0" at bounding box center [54, 74] width 75 height 15
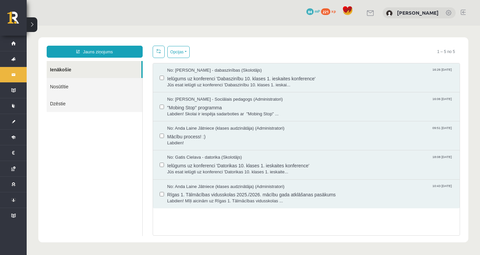
click at [375, 12] on link at bounding box center [371, 13] width 8 height 6
click at [246, 71] on span "No: Sanita Baumane - dabaszinības (Skolotājs)" at bounding box center [214, 70] width 95 height 6
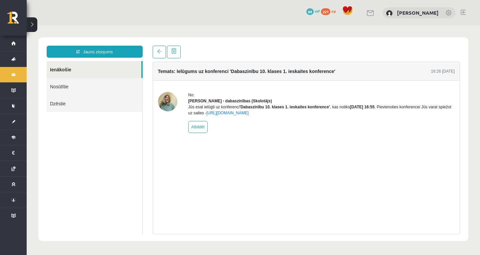
click at [211, 103] on strong "Sanita Baumane - dabaszinības (Skolotājs)" at bounding box center [230, 101] width 84 height 5
click at [117, 82] on link "Nosūtītie" at bounding box center [95, 86] width 96 height 17
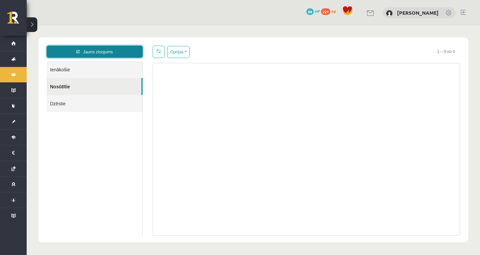
click at [112, 48] on link "Jauns ziņojums" at bounding box center [95, 52] width 96 height 12
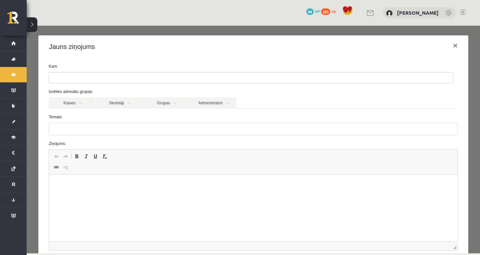
click at [125, 77] on ul at bounding box center [251, 77] width 404 height 11
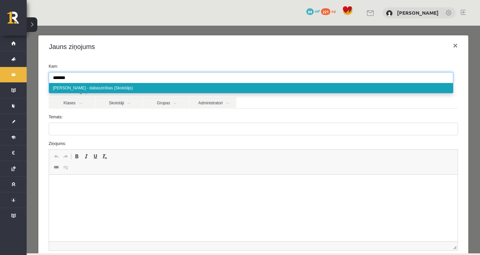
type input "******"
select select "***"
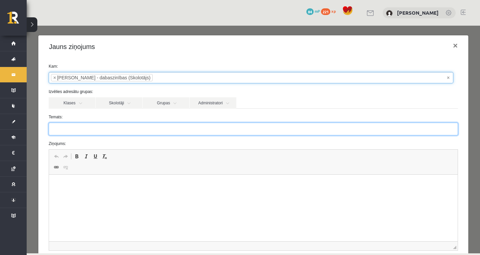
click at [245, 123] on input "Temats:" at bounding box center [253, 129] width 409 height 13
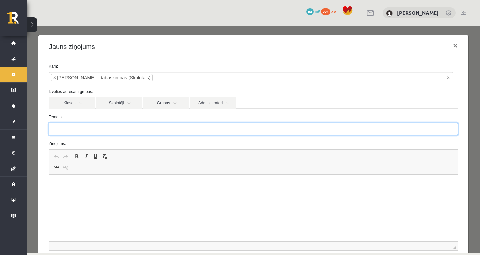
paste input "**********"
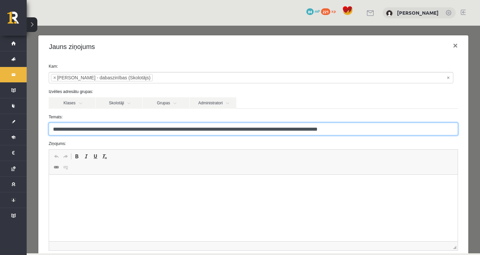
type input "**********"
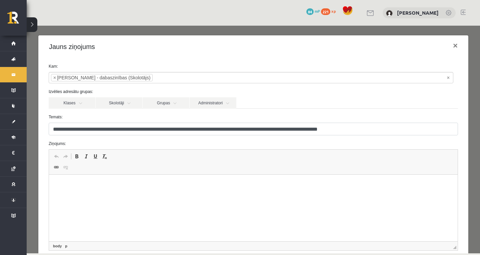
click at [274, 195] on html at bounding box center [253, 185] width 409 height 20
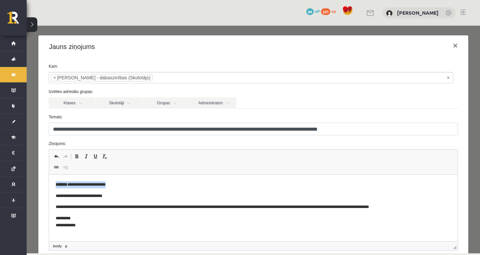
drag, startPoint x: 113, startPoint y: 186, endPoint x: 50, endPoint y: 181, distance: 62.9
click at [50, 181] on html "**********" at bounding box center [253, 205] width 409 height 61
click at [52, 190] on html "**********" at bounding box center [253, 205] width 409 height 61
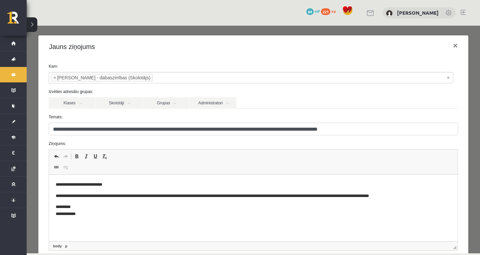
click at [107, 185] on p "**********" at bounding box center [251, 184] width 391 height 7
drag, startPoint x: 107, startPoint y: 185, endPoint x: 73, endPoint y: 185, distance: 34.3
click at [73, 185] on p "**********" at bounding box center [251, 184] width 391 height 7
click at [72, 185] on p "**********" at bounding box center [251, 184] width 391 height 7
click at [106, 186] on p "**********" at bounding box center [251, 184] width 391 height 7
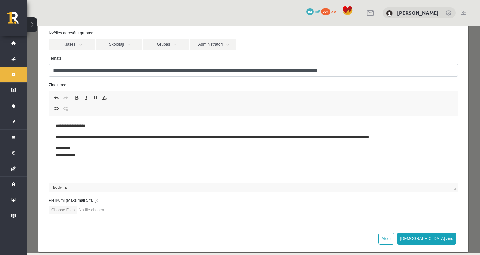
scroll to position [68, 0]
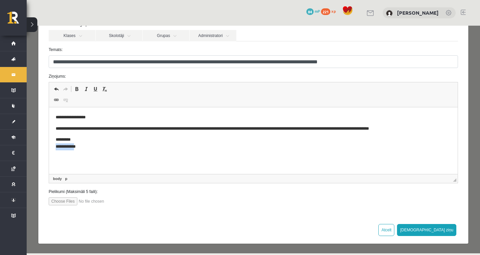
drag, startPoint x: 77, startPoint y: 145, endPoint x: 56, endPoint y: 149, distance: 21.4
click at [56, 149] on p "**********" at bounding box center [251, 143] width 391 height 14
drag, startPoint x: 96, startPoint y: 148, endPoint x: 49, endPoint y: 147, distance: 47.7
click at [49, 147] on html "**********" at bounding box center [253, 132] width 409 height 50
click at [71, 129] on p "**********" at bounding box center [251, 128] width 391 height 7
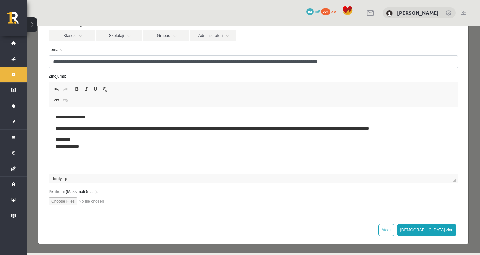
click at [137, 143] on p "**********" at bounding box center [251, 143] width 391 height 14
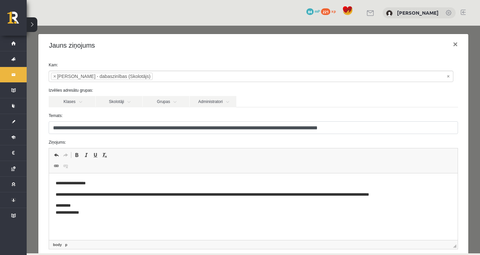
scroll to position [1, 0]
click at [113, 102] on link "Skolotāji" at bounding box center [119, 101] width 47 height 11
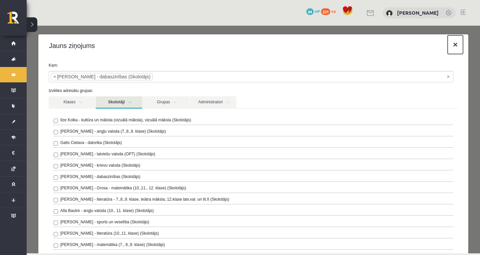
click at [449, 50] on button "×" at bounding box center [455, 44] width 15 height 19
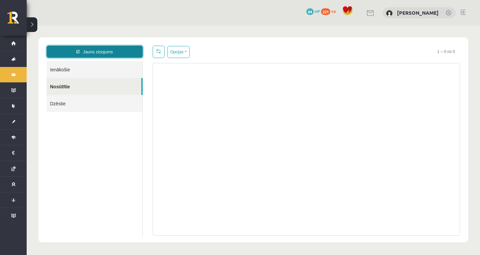
click at [121, 54] on link "Jauns ziņojums" at bounding box center [95, 52] width 96 height 12
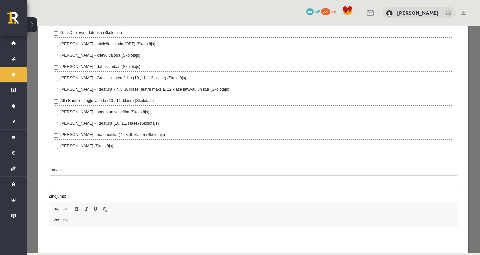
scroll to position [65, 0]
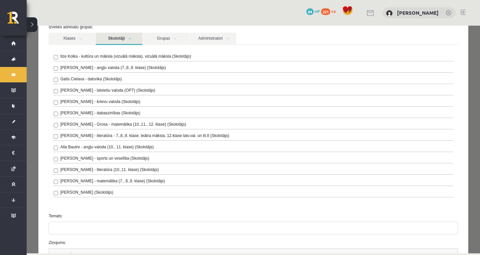
drag, startPoint x: 87, startPoint y: 238, endPoint x: 96, endPoint y: 225, distance: 15.2
click at [87, 238] on form "**********" at bounding box center [253, 185] width 419 height 373
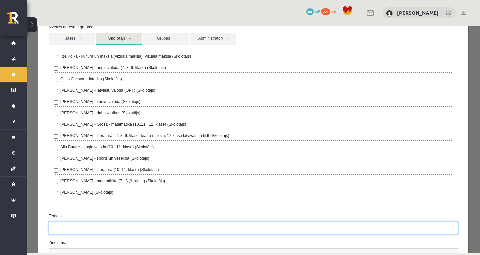
click at [96, 226] on input "Temats:" at bounding box center [253, 228] width 409 height 13
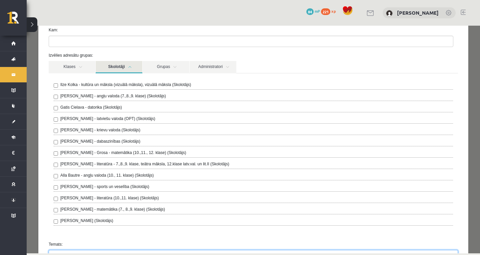
scroll to position [0, 0]
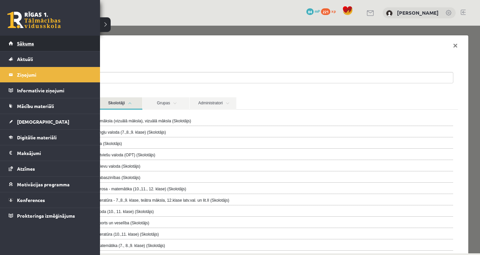
click at [23, 47] on link "Sākums" at bounding box center [50, 43] width 83 height 15
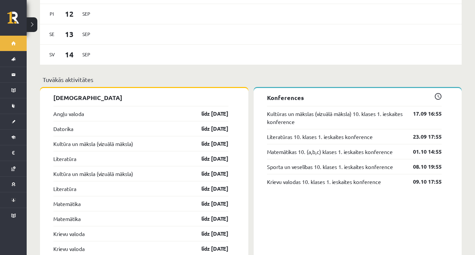
scroll to position [400, 0]
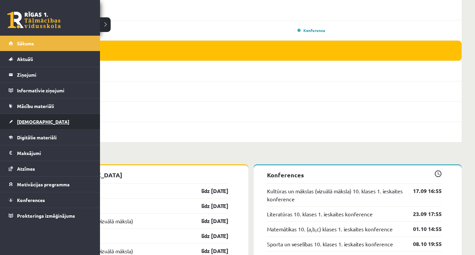
click at [40, 124] on link "[DEMOGRAPHIC_DATA]" at bounding box center [50, 121] width 83 height 15
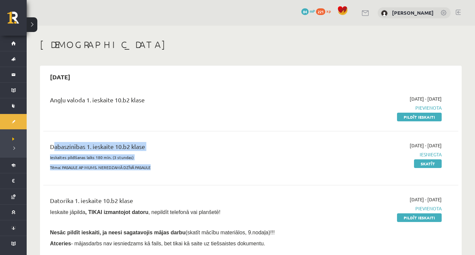
drag, startPoint x: 46, startPoint y: 145, endPoint x: 157, endPoint y: 174, distance: 114.8
click at [157, 174] on div "Dabaszinības 1. ieskaite 10.b2 klase Ieskaites pildīšanas laiks 180 min. (3 stu…" at bounding box center [250, 158] width 415 height 46
copy div "Dabaszinības 1. ieskaite 10.b2 klase Ieskaites pildīšanas laiks 180 min. (3 stu…"
click at [424, 161] on link "Skatīt" at bounding box center [428, 163] width 28 height 9
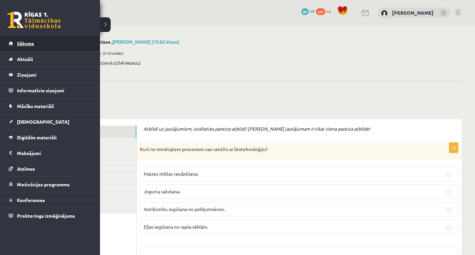
click at [13, 39] on link "Sākums" at bounding box center [50, 43] width 83 height 15
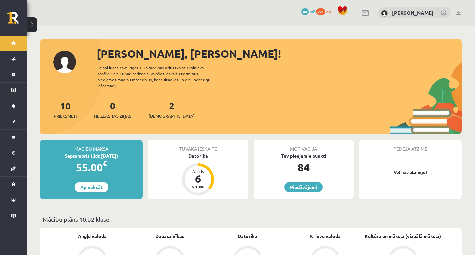
click at [364, 9] on div "0 Dāvanas 84 mP 221 xp [PERSON_NAME]" at bounding box center [251, 13] width 448 height 26
click at [369, 12] on link at bounding box center [366, 13] width 8 height 6
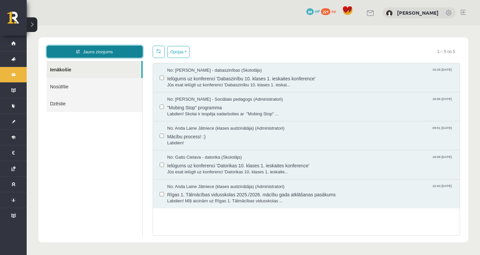
click at [125, 52] on link "Jauns ziņojums" at bounding box center [95, 52] width 96 height 12
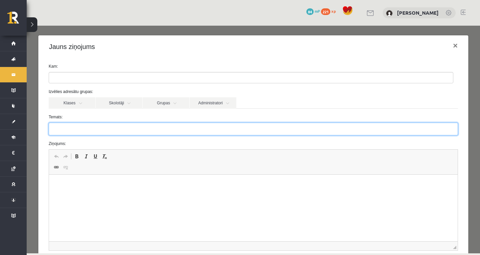
click at [95, 129] on input "Temats:" at bounding box center [253, 129] width 409 height 13
paste input "**********"
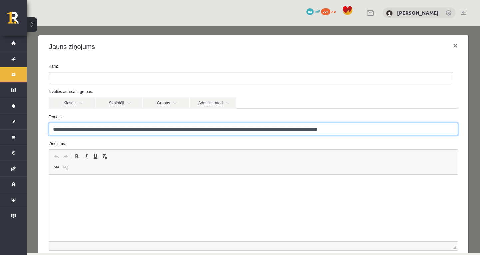
type input "**********"
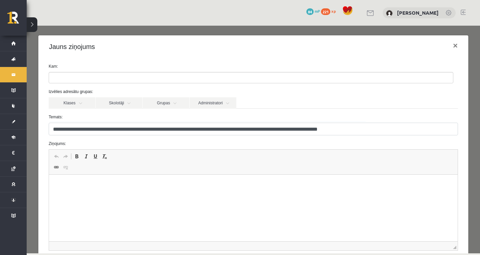
click at [102, 195] on html at bounding box center [253, 185] width 409 height 20
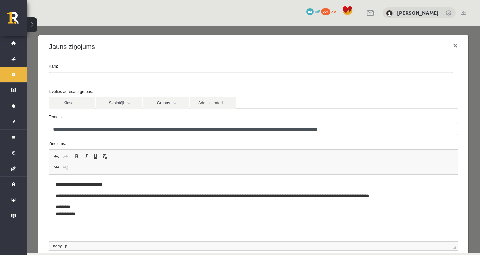
drag, startPoint x: 113, startPoint y: 187, endPoint x: 105, endPoint y: 184, distance: 8.1
click at [112, 187] on p "**********" at bounding box center [251, 184] width 391 height 7
drag, startPoint x: 108, startPoint y: 184, endPoint x: 76, endPoint y: 187, distance: 32.4
click at [76, 187] on p "**********" at bounding box center [251, 184] width 391 height 7
click at [101, 187] on p "**********" at bounding box center [251, 184] width 391 height 7
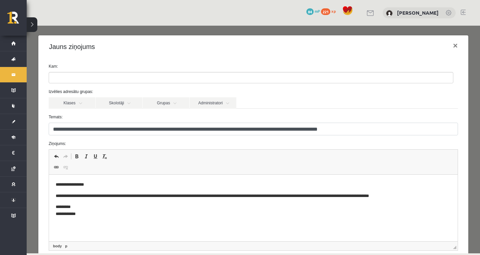
click at [76, 186] on p "**********" at bounding box center [251, 184] width 391 height 7
click at [96, 182] on p "**********" at bounding box center [251, 184] width 391 height 7
click at [70, 197] on p "**********" at bounding box center [251, 196] width 391 height 7
click at [72, 197] on p "**********" at bounding box center [251, 196] width 391 height 7
click at [82, 198] on p "**********" at bounding box center [251, 196] width 391 height 7
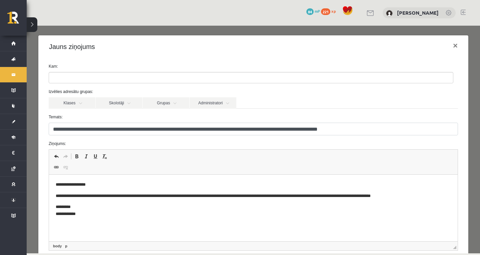
click at [161, 196] on p "**********" at bounding box center [251, 196] width 391 height 7
drag, startPoint x: 82, startPoint y: 216, endPoint x: 49, endPoint y: 214, distance: 33.0
click at [49, 214] on html "**********" at bounding box center [253, 200] width 409 height 50
click at [109, 101] on link "Skolotāji" at bounding box center [119, 102] width 47 height 11
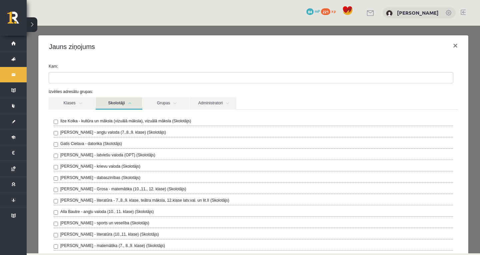
click at [95, 180] on label "Sanita Baumane - dabaszinības (Skolotājs)" at bounding box center [100, 178] width 80 height 6
click at [409, 63] on div "**********" at bounding box center [253, 252] width 430 height 389
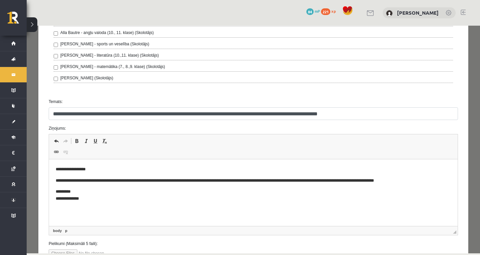
scroll to position [231, 0]
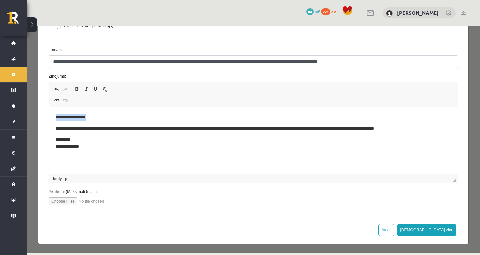
drag, startPoint x: 56, startPoint y: 118, endPoint x: 100, endPoint y: 117, distance: 44.3
click at [100, 117] on p "**********" at bounding box center [251, 117] width 391 height 7
click at [85, 90] on span at bounding box center [85, 88] width 5 height 5
click at [138, 115] on p "**********" at bounding box center [251, 117] width 391 height 7
click at [439, 227] on button "Sūtīt ziņu" at bounding box center [426, 230] width 59 height 12
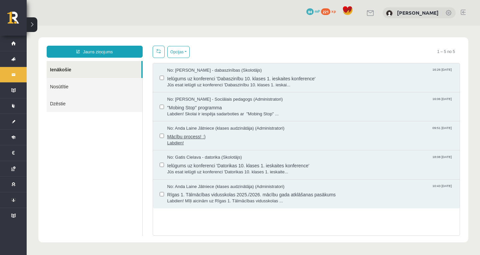
scroll to position [0, 0]
click at [93, 84] on link "Nosūtītie" at bounding box center [95, 86] width 96 height 17
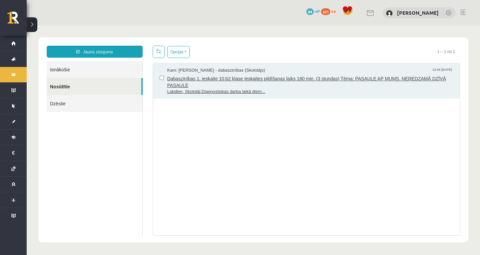
click at [211, 79] on span "Dabaszinības 1. ieskaite 10.b2 klase Ieskaites pildīšanas laiks 180 min. (3 stu…" at bounding box center [310, 81] width 286 height 15
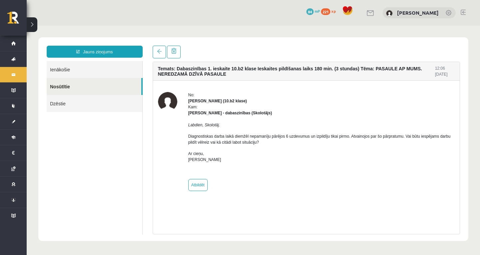
click at [368, 135] on p "Diagnostiskas darba laikā diemžēl nepamanīju pārējos 6 uzdevumus un izpildīju t…" at bounding box center [321, 139] width 267 height 12
click at [379, 138] on p "Diagnostiskas darba laikā diemžēl nepamanīju pārējos 6 uzdevumus un izpildīju t…" at bounding box center [321, 139] width 267 height 12
click at [380, 138] on p "Diagnostiskas darba laikā diemžēl nepamanīju pārējos 6 uzdevumus un izpildīju t…" at bounding box center [321, 139] width 267 height 12
click at [159, 45] on div "Jauns ziņojums Ienākošie Nosūtītie Dzēstie ********* ********* ******* Temats: …" at bounding box center [253, 139] width 430 height 204
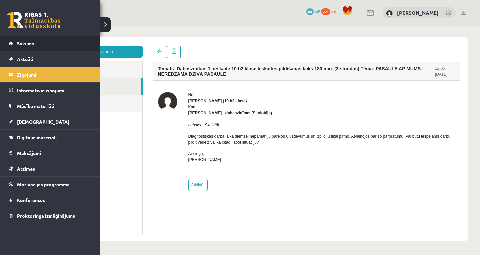
click at [33, 37] on link "Sākums" at bounding box center [50, 43] width 83 height 15
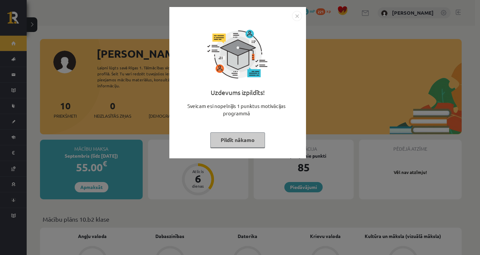
click at [248, 139] on button "Pildīt nākamo" at bounding box center [237, 139] width 55 height 15
